Goal: Task Accomplishment & Management: Manage account settings

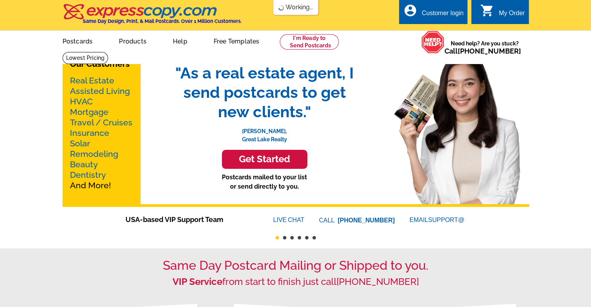
click at [457, 14] on div "Customer login" at bounding box center [442, 15] width 42 height 11
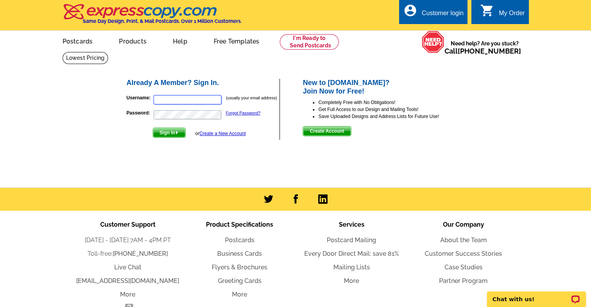
click at [189, 102] on input "Username:" at bounding box center [187, 99] width 68 height 9
click at [204, 99] on input "Username:" at bounding box center [187, 99] width 68 height 9
type input "melissa@wandbhomes.com"
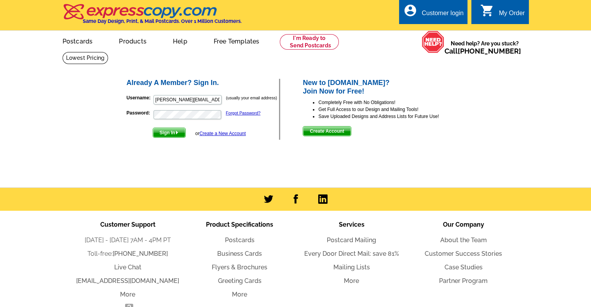
click at [172, 132] on span "Sign In" at bounding box center [169, 132] width 32 height 9
